Goal: Navigation & Orientation: Find specific page/section

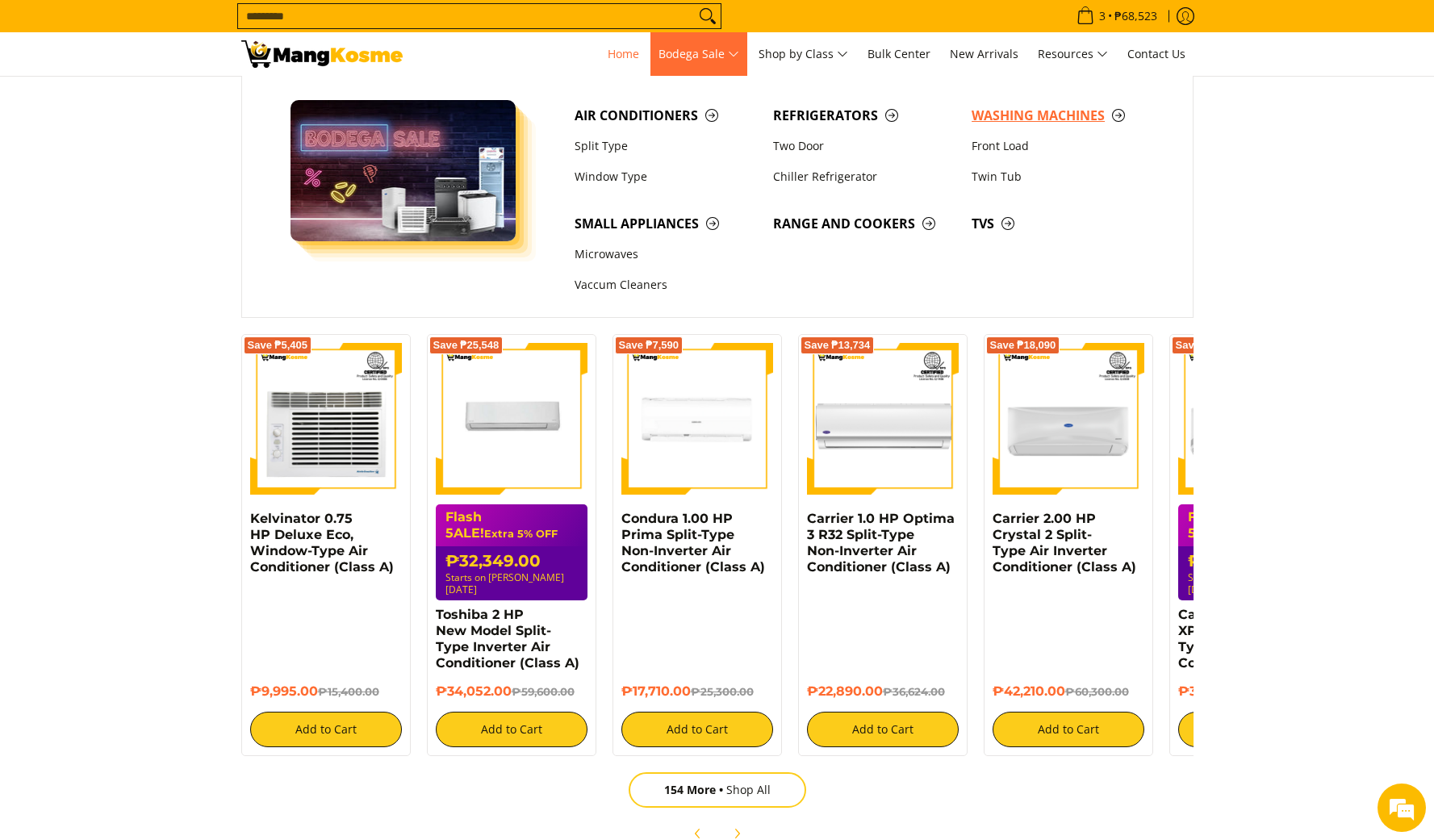
scroll to position [0, 1925]
click at [1053, 119] on span "Washing Machines" at bounding box center [1063, 116] width 182 height 20
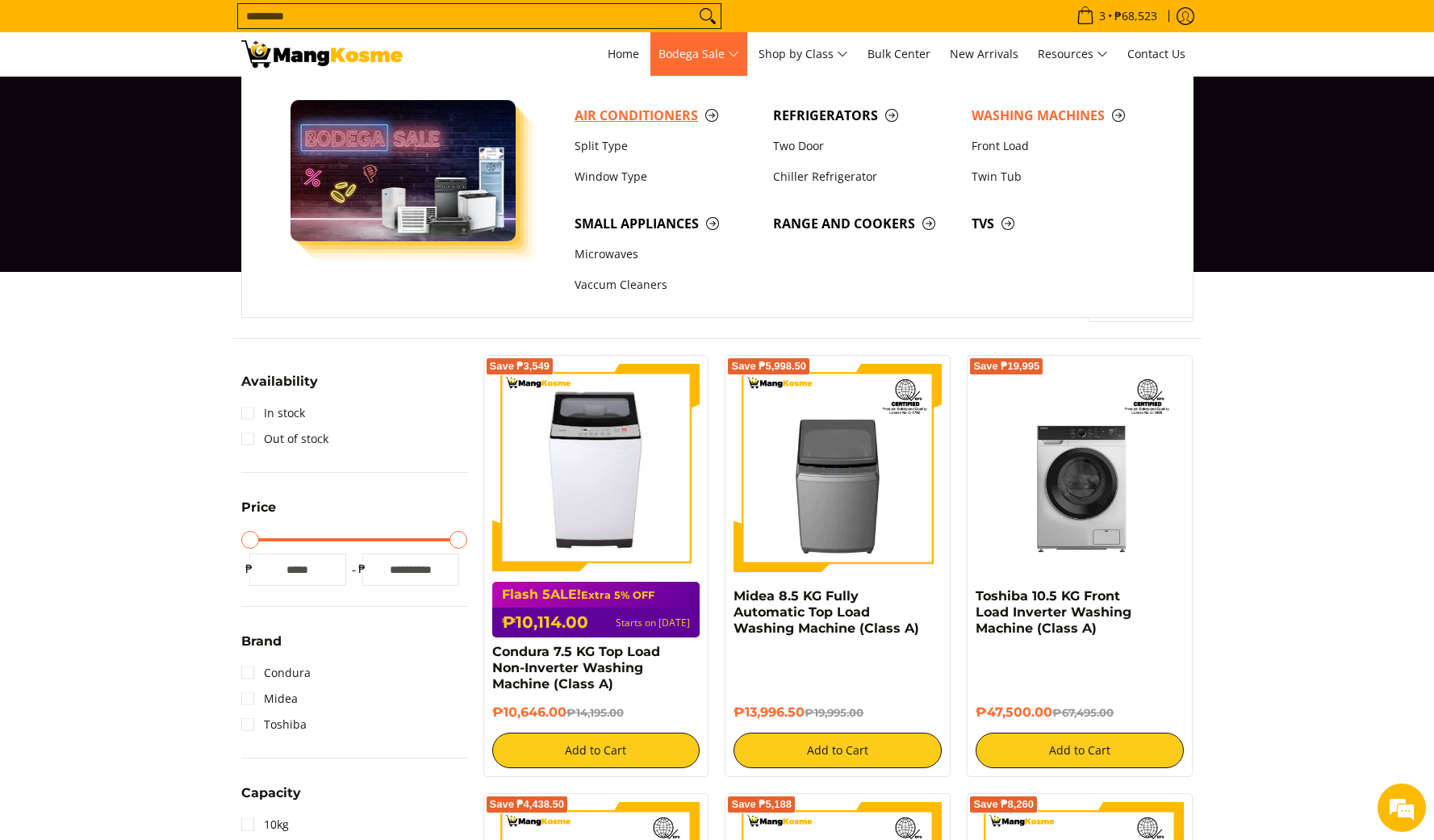
click at [633, 120] on span "Air Conditioners" at bounding box center [666, 116] width 182 height 20
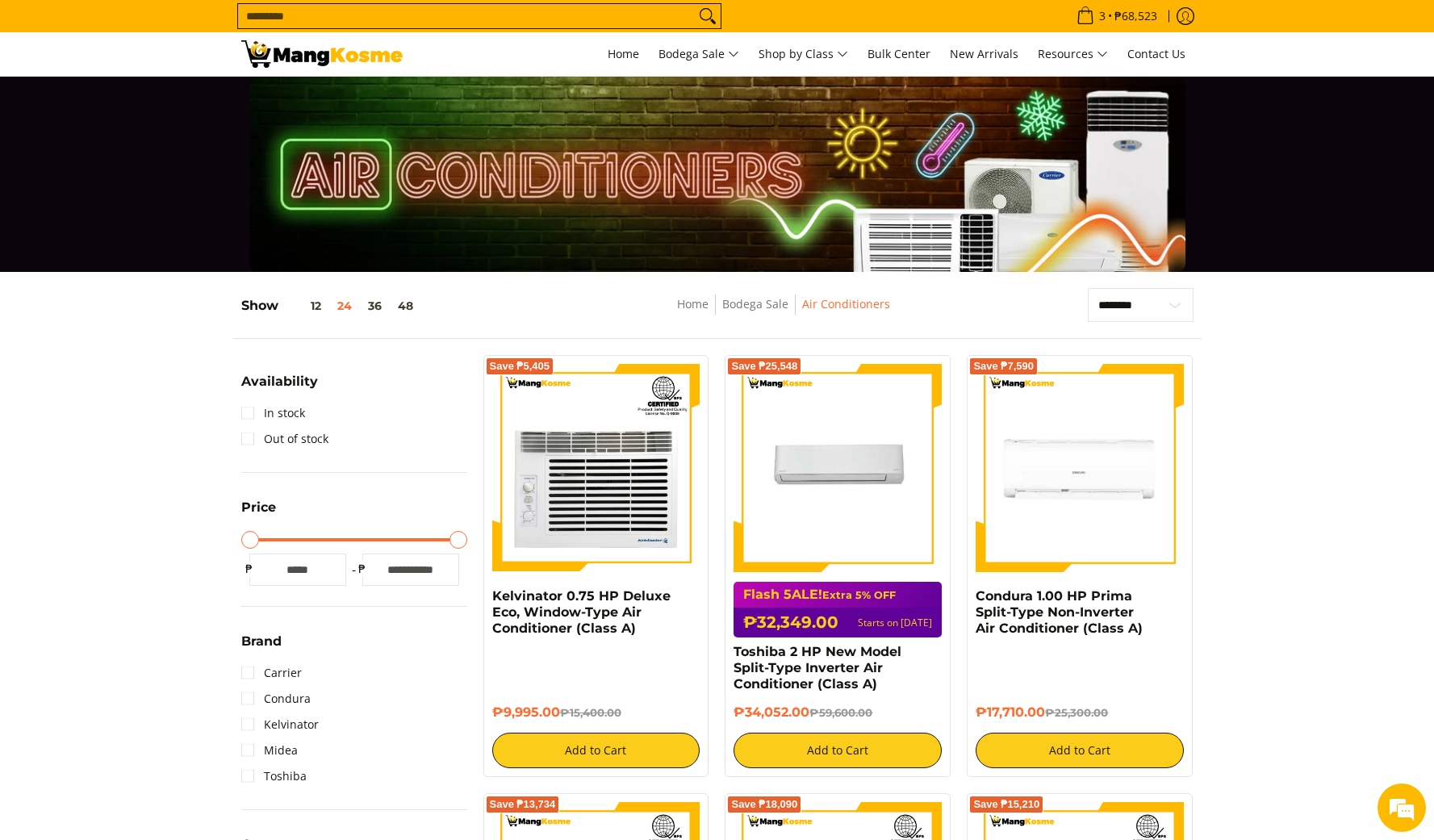
click at [313, 50] on img at bounding box center [322, 54] width 161 height 28
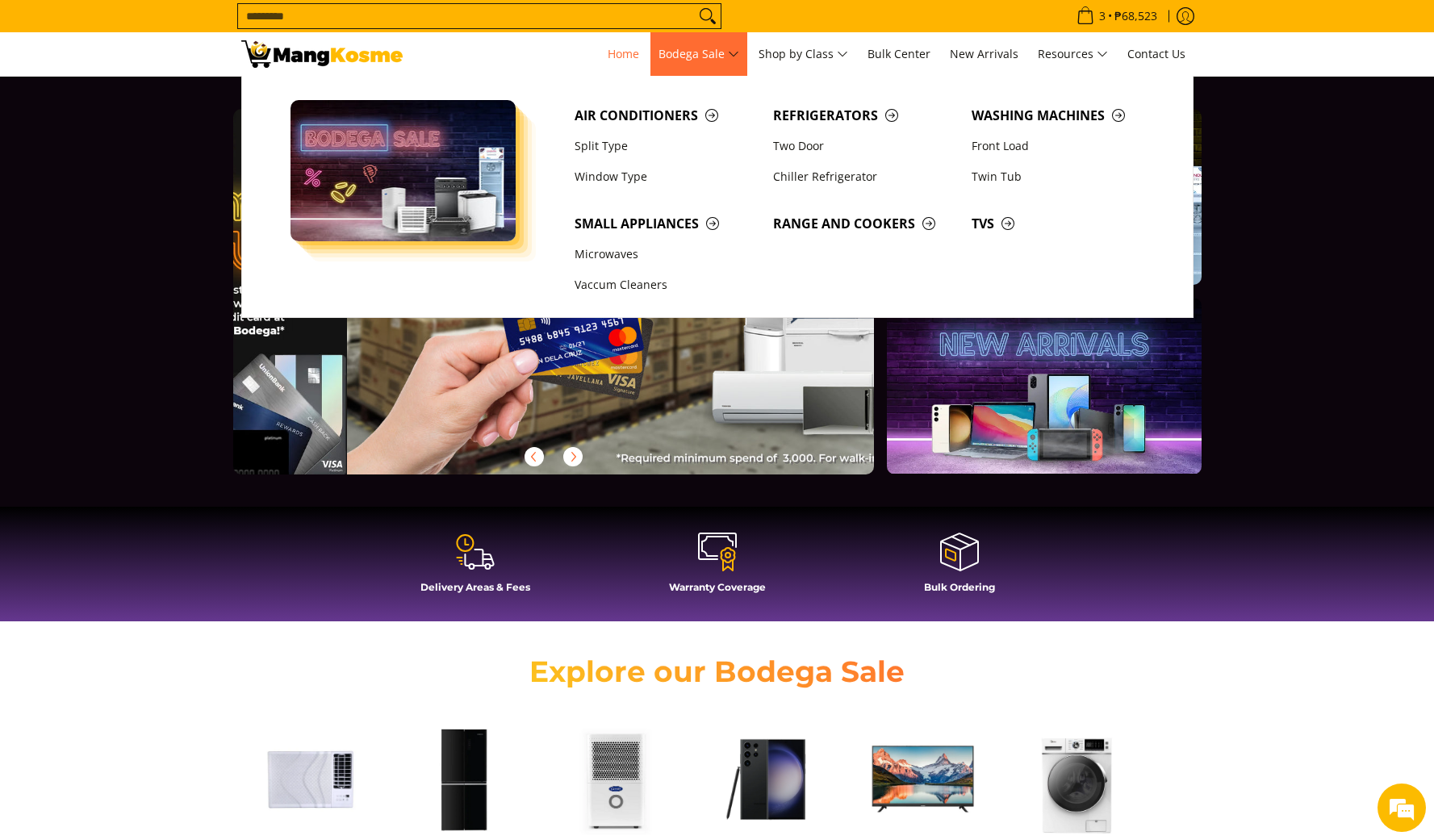
scroll to position [0, 1925]
